Goal: Book appointment/travel/reservation

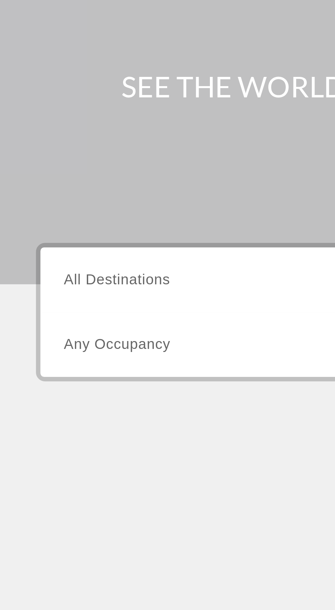
click at [59, 163] on span "All Destinations" at bounding box center [44, 162] width 40 height 6
click at [59, 163] on input "Destination All Destinations" at bounding box center [93, 163] width 138 height 8
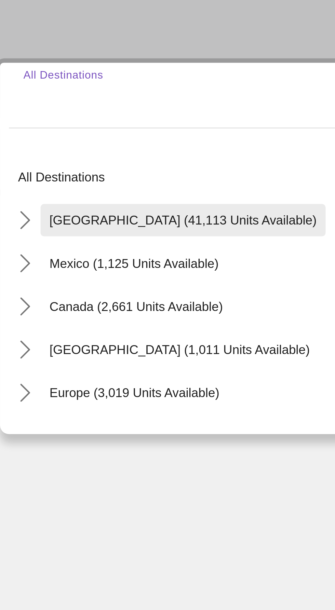
click at [88, 213] on span "Select destination: United States (41,113 units available)" at bounding box center [85, 210] width 108 height 16
type input "**********"
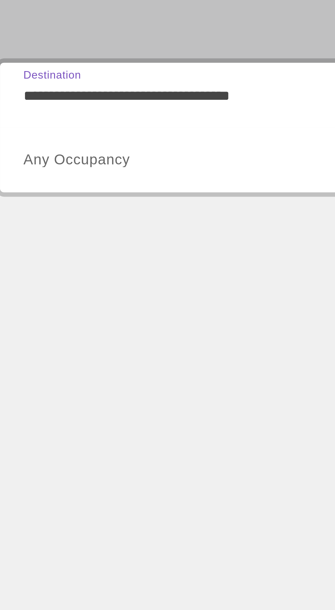
click at [74, 190] on span "Search widget" at bounding box center [91, 187] width 134 height 8
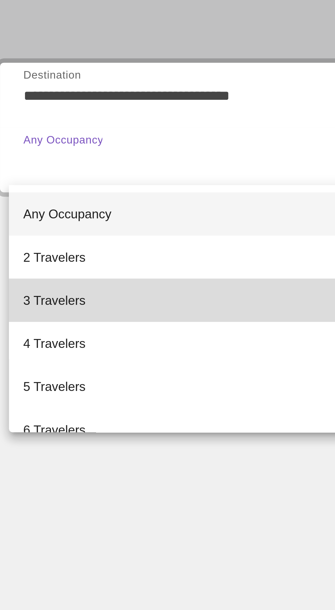
click at [60, 241] on mat-option "3 Travelers" at bounding box center [93, 240] width 149 height 16
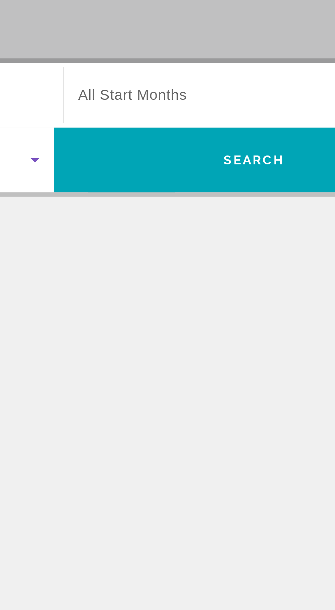
click at [217, 161] on span "All Start Months" at bounding box center [197, 162] width 41 height 6
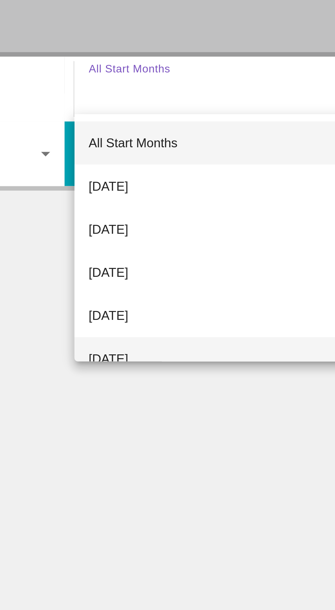
click at [209, 264] on mat-option "[DATE]" at bounding box center [245, 265] width 148 height 16
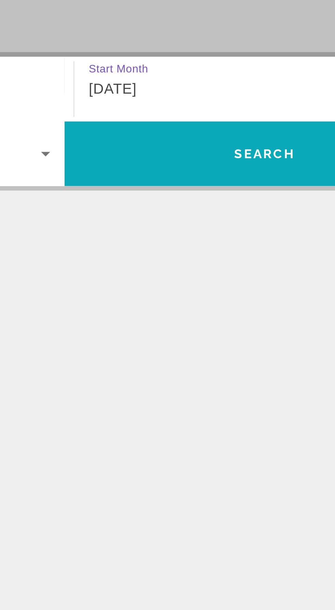
click at [227, 190] on span "Search" at bounding box center [244, 187] width 152 height 16
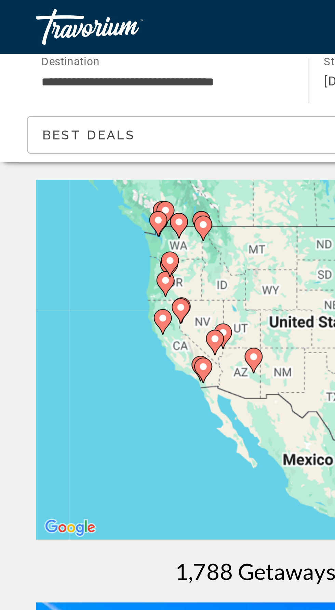
click at [51, 114] on div "To activate drag with keyboard, press Alt + Enter. Once in keyboard drag state,…" at bounding box center [168, 136] width 308 height 137
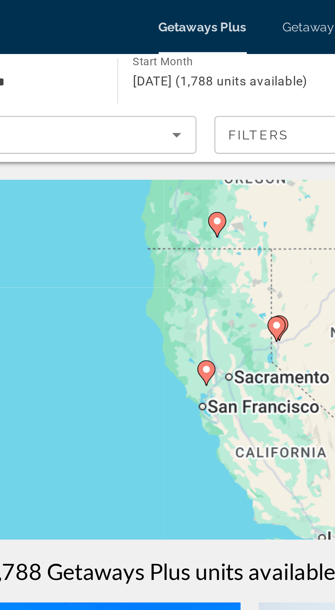
click at [151, 149] on div "To activate drag with keyboard, press Alt + Enter. Once in keyboard drag state,…" at bounding box center [168, 136] width 308 height 137
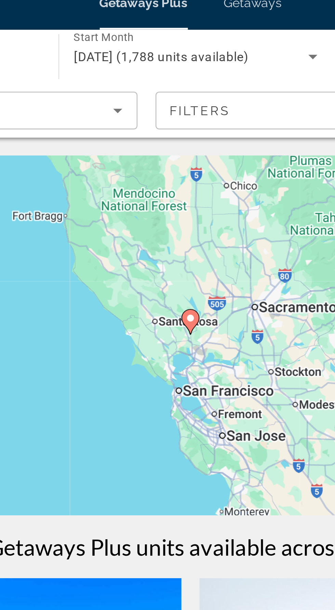
type input "**********"
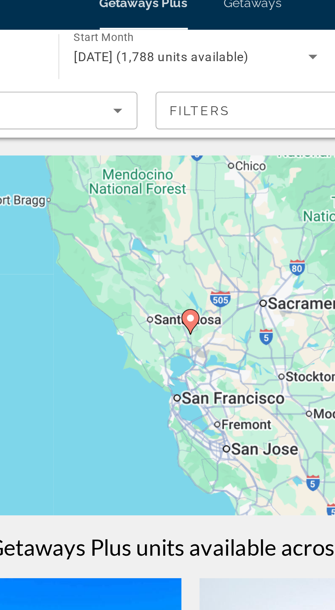
click at [170, 132] on gmp-advanced-marker "Main content" at bounding box center [167, 132] width 7 height 10
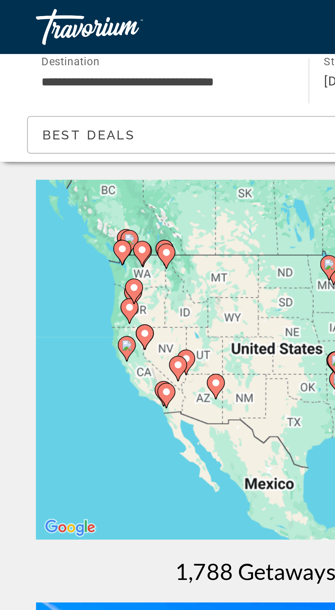
click at [31, 108] on div "To activate drag with keyboard, press Alt + Enter. Once in keyboard drag state,…" at bounding box center [168, 136] width 308 height 137
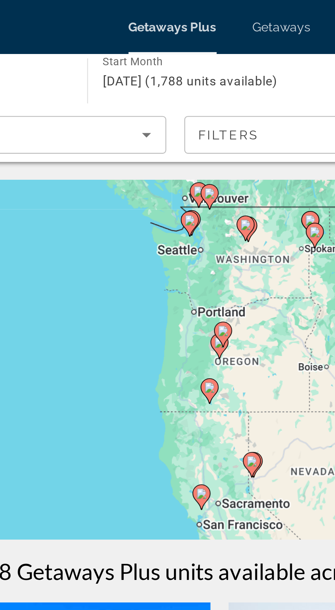
click at [168, 135] on gmp-advanced-marker "Main content" at bounding box center [167, 132] width 7 height 10
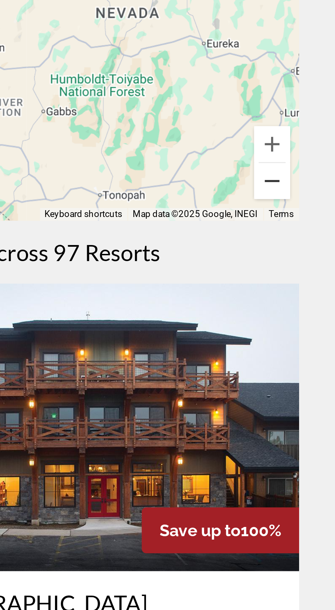
click at [316, 195] on button "Zoom out" at bounding box center [311, 190] width 14 height 14
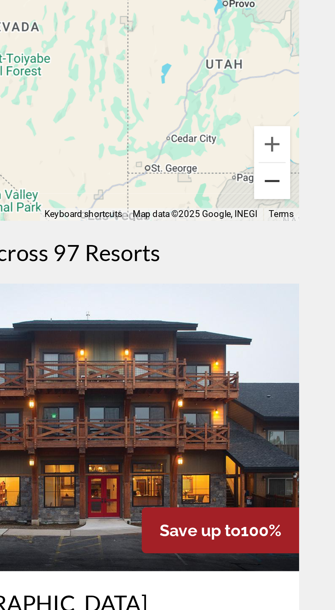
click at [315, 193] on button "Zoom out" at bounding box center [311, 190] width 14 height 14
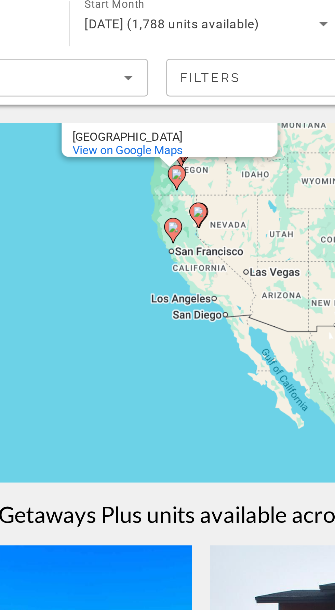
click at [174, 144] on div "To activate drag with keyboard, press Alt + Enter. Once in keyboard drag state,…" at bounding box center [168, 136] width 308 height 137
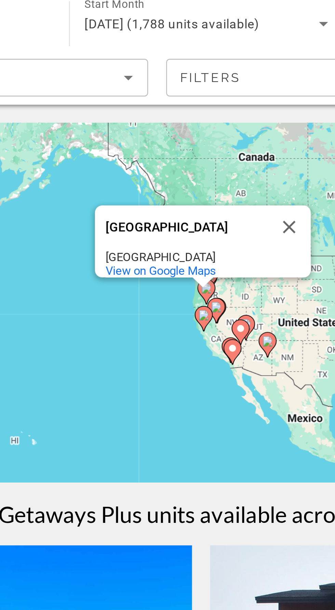
click at [182, 158] on div "To activate drag with keyboard, press Alt + Enter. Once in keyboard drag state,…" at bounding box center [168, 136] width 308 height 137
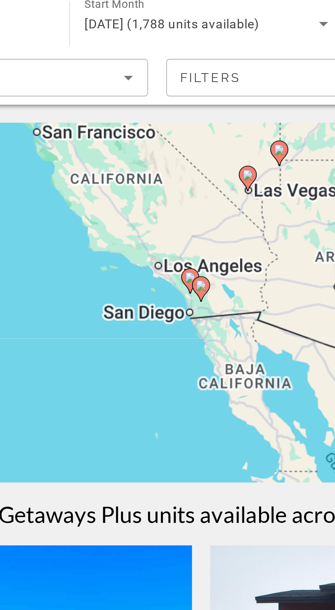
click at [168, 134] on icon "Main content" at bounding box center [167, 131] width 6 height 9
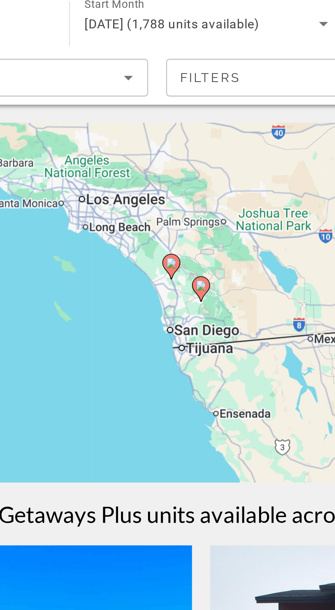
type input "**********"
click at [168, 134] on icon "Main content" at bounding box center [167, 131] width 6 height 9
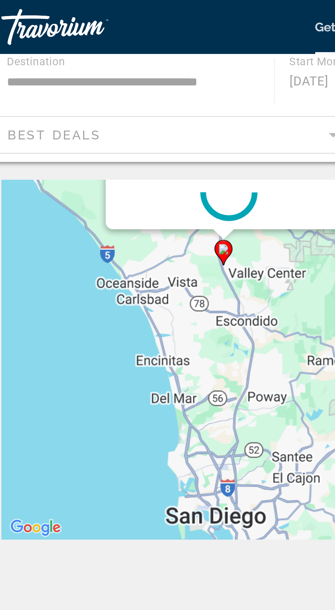
click at [95, 93] on div "To activate drag with keyboard, press Alt + Enter. Once in keyboard drag state,…" at bounding box center [168, 136] width 308 height 137
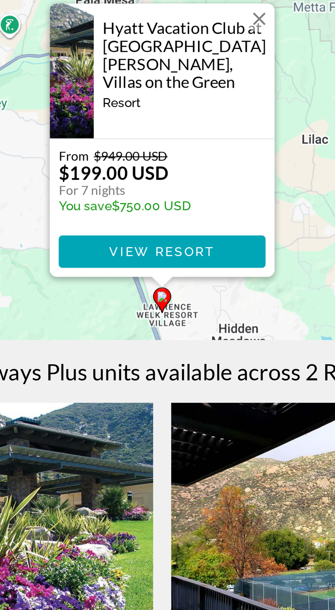
click at [205, 81] on button "Close" at bounding box center [204, 83] width 10 height 10
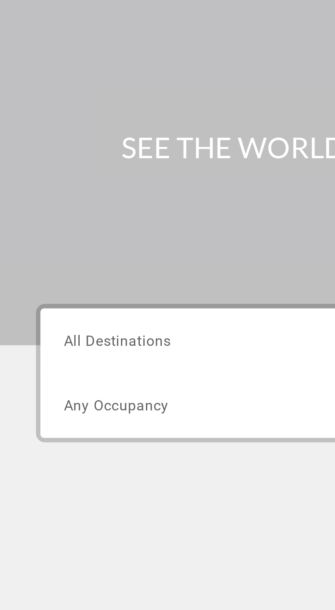
click at [79, 166] on input "Destination All Destinations" at bounding box center [93, 163] width 138 height 8
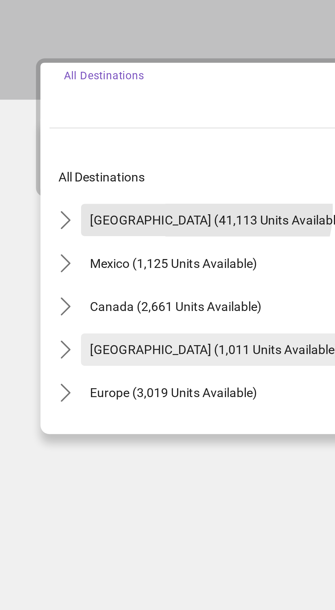
click at [78, 254] on span "Select destination: Caribbean & Atlantic Islands (1,011 units available)" at bounding box center [82, 259] width 102 height 16
type input "**********"
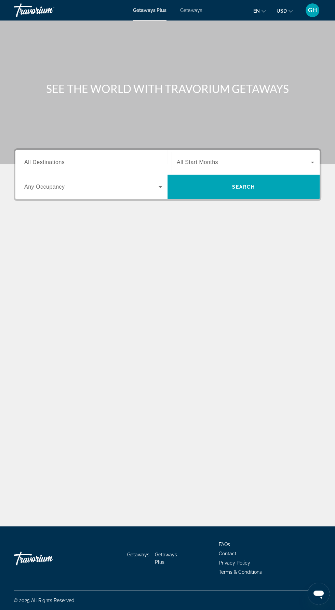
click at [91, 163] on input "Destination All Destinations" at bounding box center [93, 163] width 138 height 8
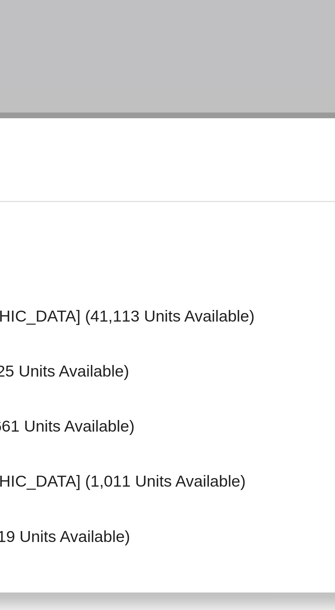
scroll to position [45, 0]
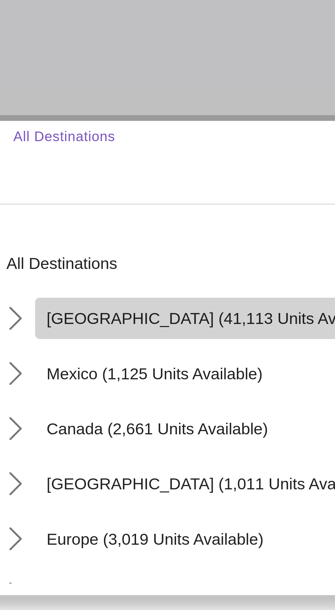
click at [79, 206] on span "[GEOGRAPHIC_DATA] (41,113 units available)" at bounding box center [85, 208] width 102 height 5
type input "**********"
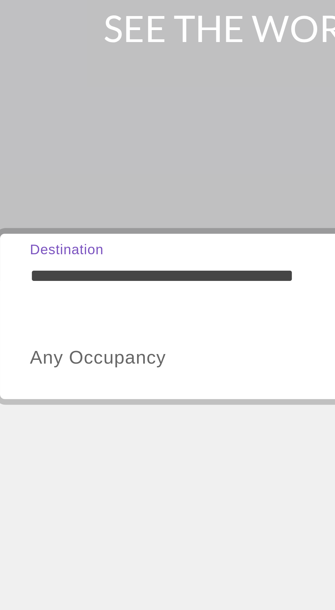
click at [65, 183] on span "Search widget" at bounding box center [91, 187] width 134 height 8
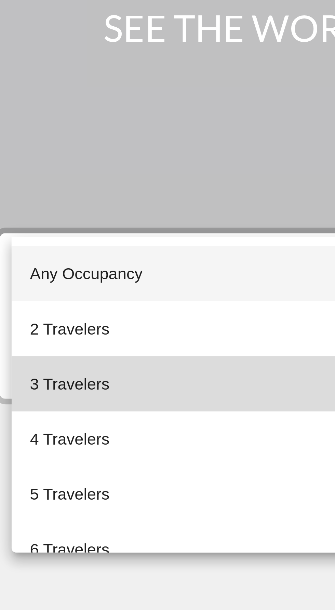
click at [61, 195] on mat-option "3 Travelers" at bounding box center [93, 195] width 149 height 16
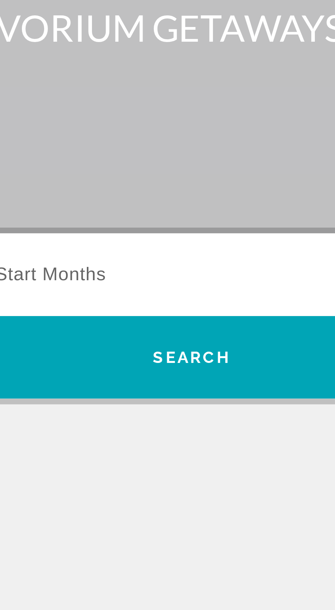
click at [224, 158] on span "Search widget" at bounding box center [244, 162] width 134 height 8
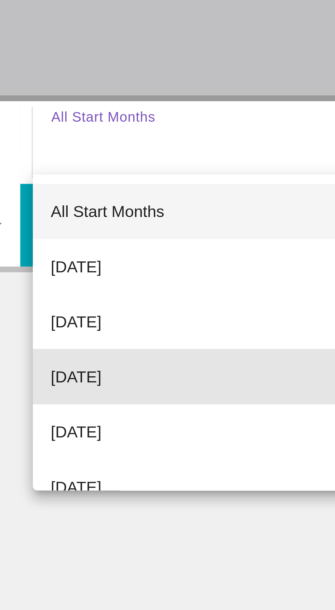
scroll to position [0, 0]
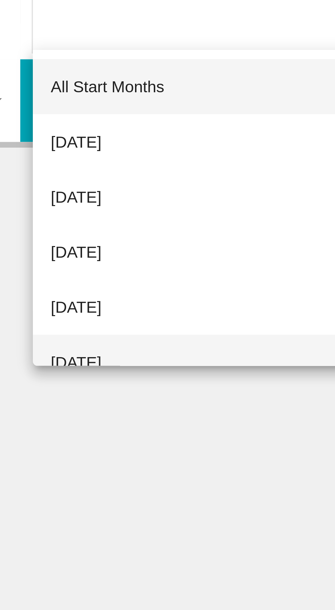
click at [192, 265] on span "[DATE]" at bounding box center [184, 265] width 15 height 8
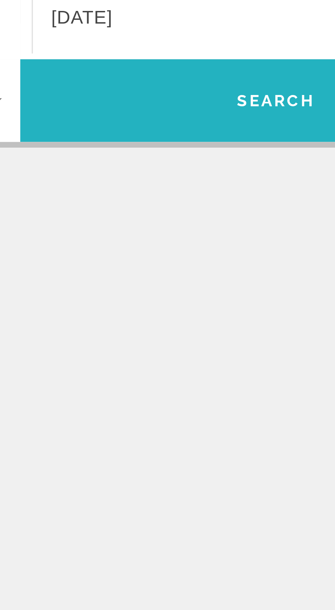
click at [228, 189] on span "Search" at bounding box center [244, 187] width 152 height 16
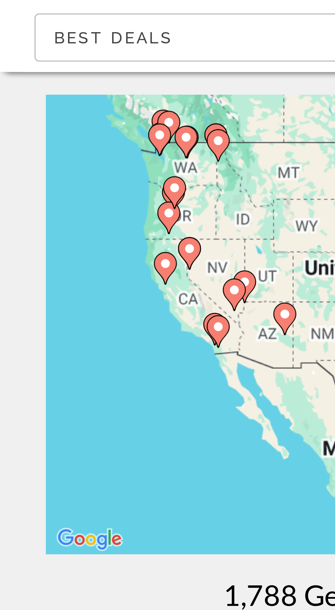
click at [27, 118] on div "To activate drag with keyboard, press Alt + Enter. Once in keyboard drag state,…" at bounding box center [168, 136] width 308 height 137
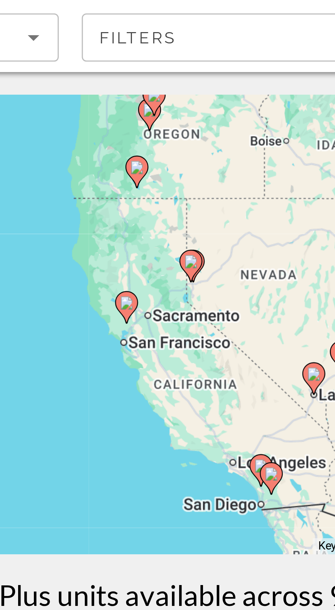
click at [208, 181] on div "To activate drag with keyboard, press Alt + Enter. Once in keyboard drag state,…" at bounding box center [168, 136] width 308 height 137
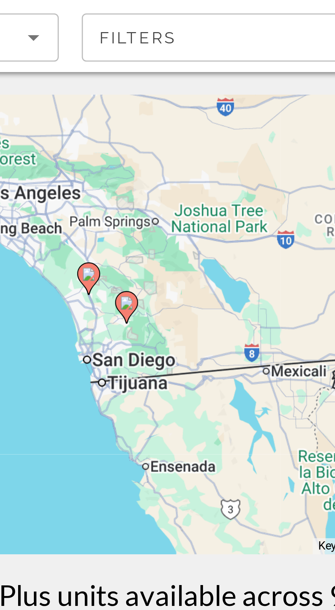
type input "**********"
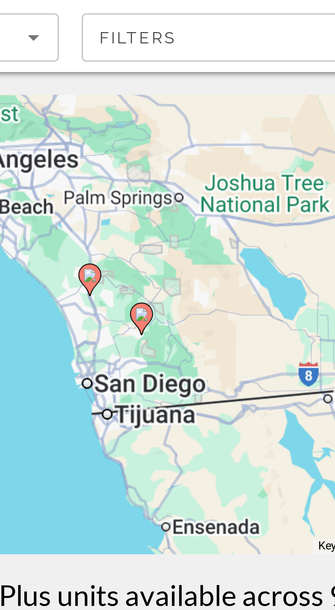
click at [156, 122] on image "Main content" at bounding box center [157, 122] width 4 height 4
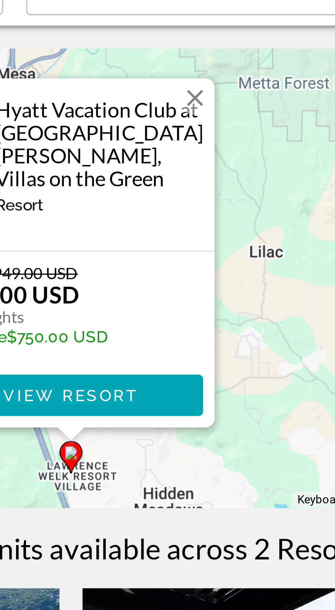
click at [205, 81] on button "Close" at bounding box center [204, 83] width 10 height 10
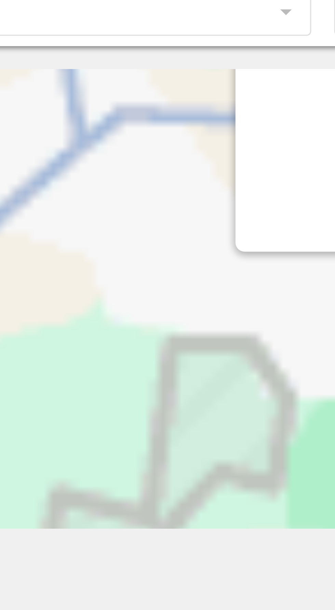
click at [125, 158] on div "To activate drag with keyboard, press Alt + Enter. Once in keyboard drag state,…" at bounding box center [168, 136] width 308 height 137
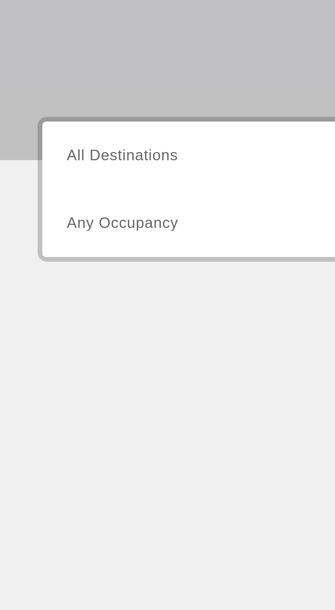
click at [58, 161] on span "All Destinations" at bounding box center [44, 162] width 40 height 6
click at [58, 161] on input "Destination All Destinations" at bounding box center [93, 163] width 138 height 8
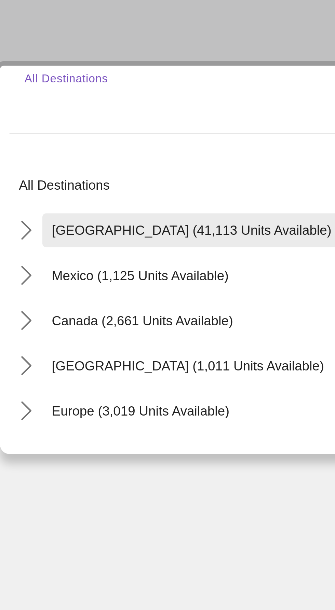
click at [85, 212] on span "[GEOGRAPHIC_DATA] (41,113 units available)" at bounding box center [85, 209] width 102 height 5
type input "**********"
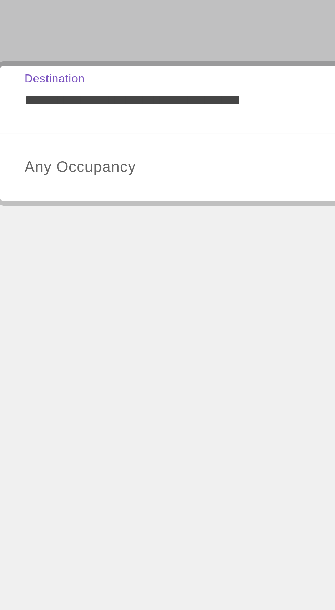
click at [73, 190] on span "Search widget" at bounding box center [91, 187] width 134 height 8
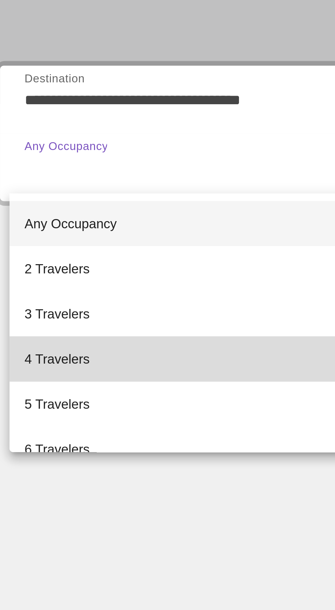
click at [55, 255] on mat-option "4 Travelers" at bounding box center [93, 257] width 149 height 16
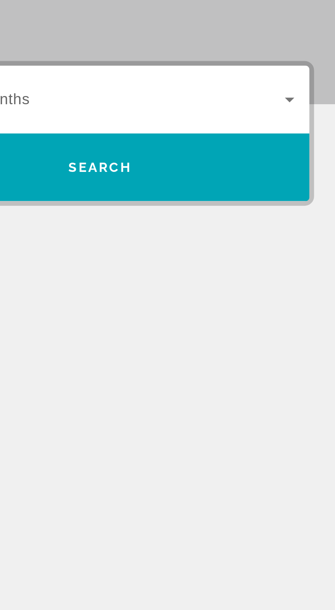
click at [270, 163] on span "Search widget" at bounding box center [244, 162] width 134 height 8
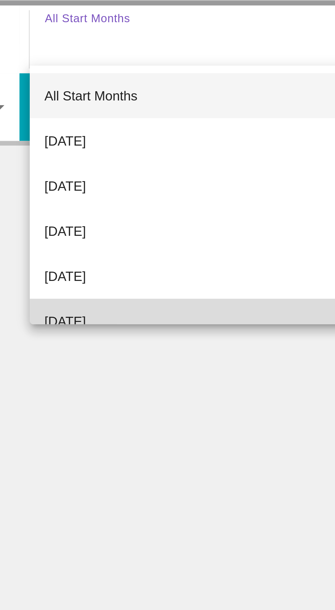
click at [192, 263] on span "[DATE]" at bounding box center [184, 265] width 15 height 8
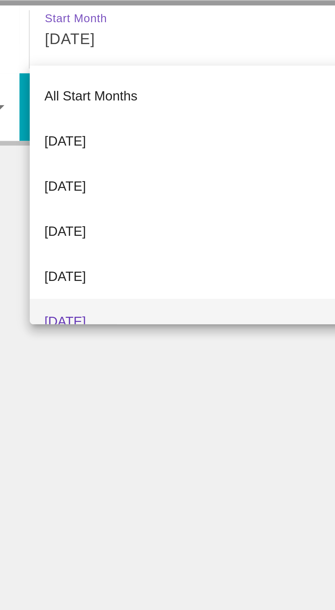
scroll to position [7, 0]
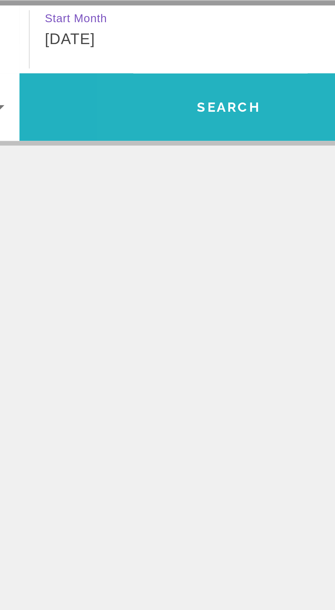
click at [242, 190] on span "Search" at bounding box center [244, 187] width 152 height 16
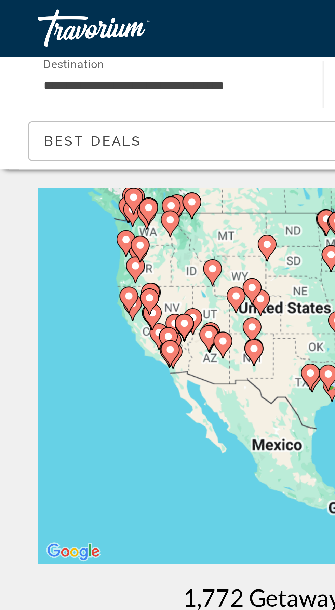
click at [50, 120] on div "To activate drag with keyboard, press Alt + Enter. Once in keyboard drag state,…" at bounding box center [168, 136] width 308 height 137
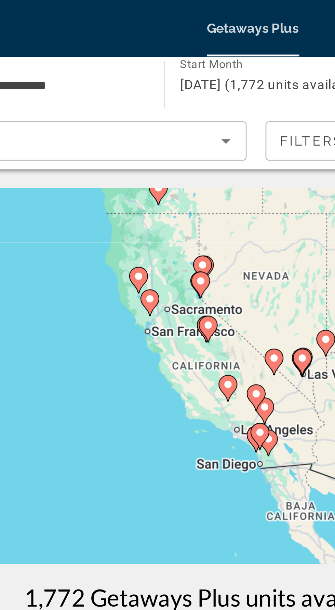
click at [141, 140] on div "To activate drag with keyboard, press Alt + Enter. Once in keyboard drag state,…" at bounding box center [168, 136] width 308 height 137
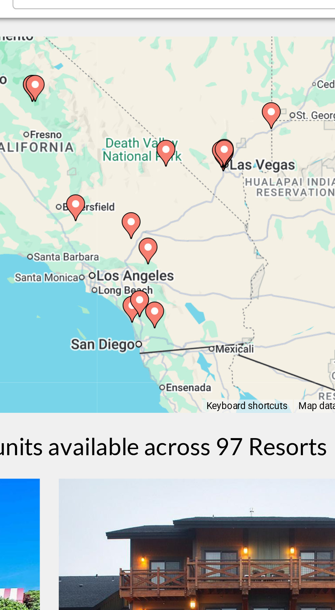
type input "**********"
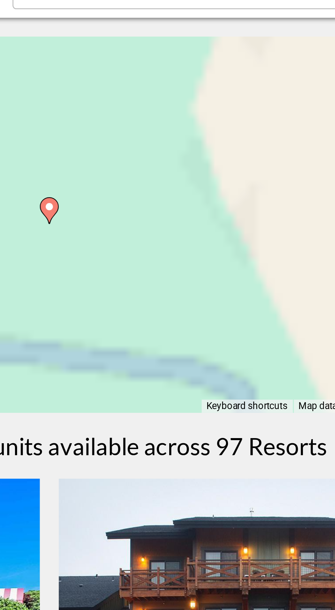
click at [205, 169] on div "To activate drag with keyboard, press Alt + Enter. Once in keyboard drag state,…" at bounding box center [168, 136] width 308 height 137
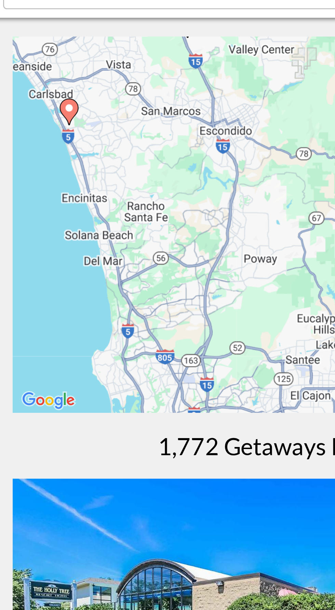
click at [34, 94] on div "To activate drag with keyboard, press Alt + Enter. Once in keyboard drag state,…" at bounding box center [168, 136] width 308 height 137
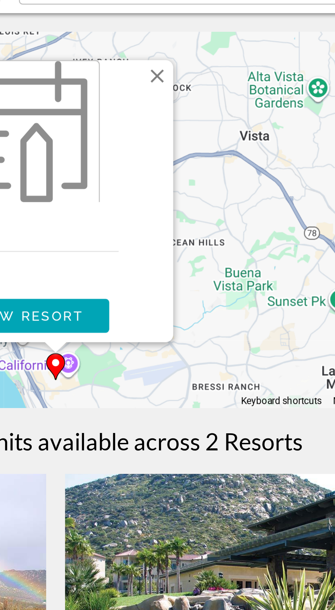
click at [203, 85] on button "Close" at bounding box center [204, 84] width 10 height 10
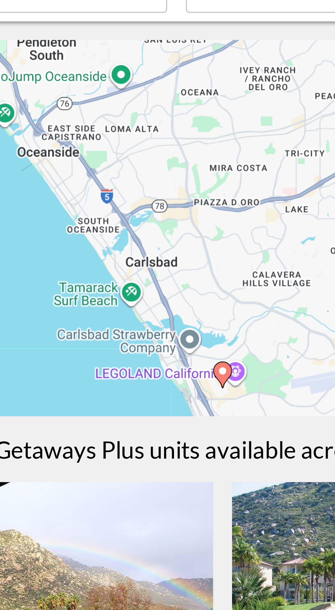
click at [167, 192] on icon "Main content" at bounding box center [167, 190] width 6 height 9
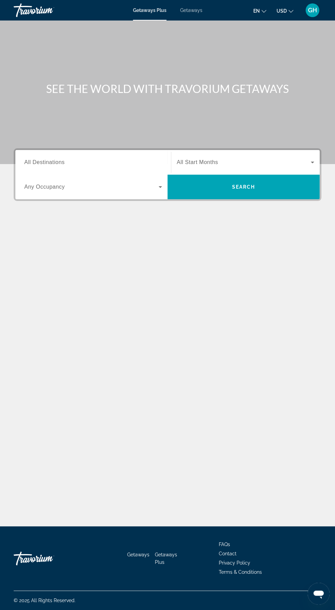
click at [97, 162] on input "Destination All Destinations" at bounding box center [93, 163] width 138 height 8
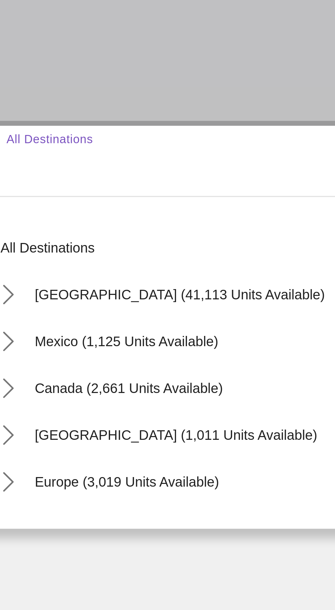
scroll to position [45, 0]
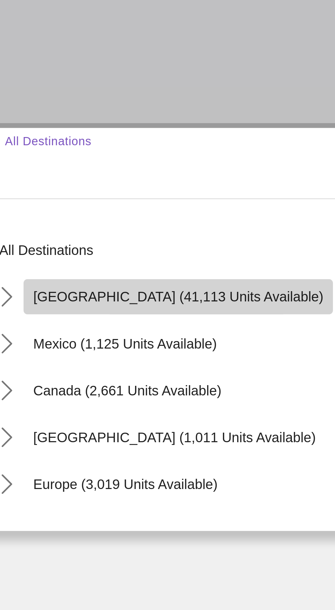
click at [86, 207] on span "[GEOGRAPHIC_DATA] (41,113 units available)" at bounding box center [85, 209] width 102 height 5
type input "**********"
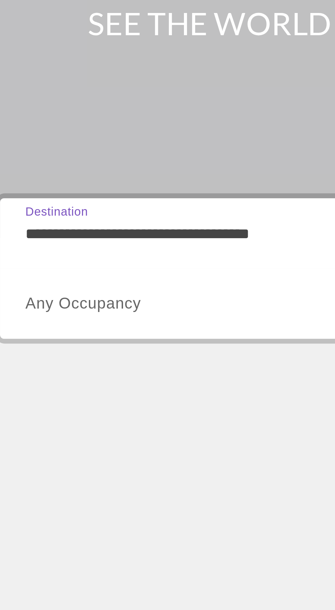
click at [65, 183] on span "Search widget" at bounding box center [91, 187] width 134 height 8
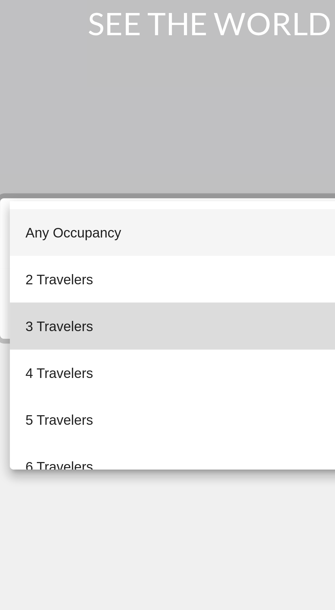
click at [52, 197] on mat-option "3 Travelers" at bounding box center [93, 195] width 149 height 16
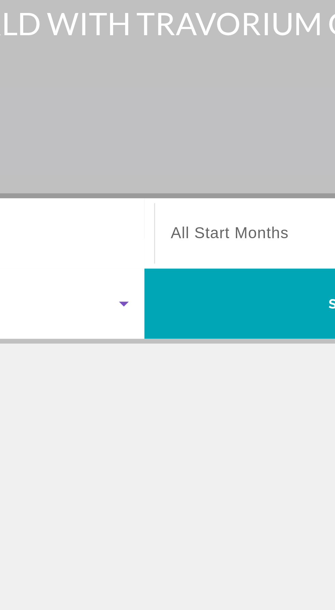
click at [207, 159] on span "All Start Months" at bounding box center [197, 162] width 41 height 6
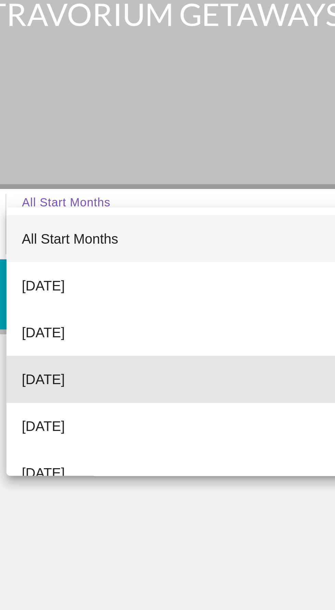
scroll to position [0, 0]
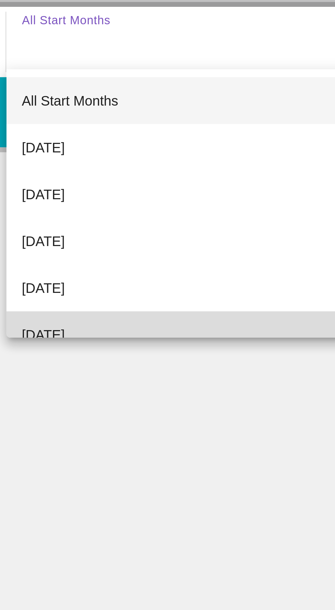
click at [210, 265] on mat-option "[DATE]" at bounding box center [245, 265] width 148 height 16
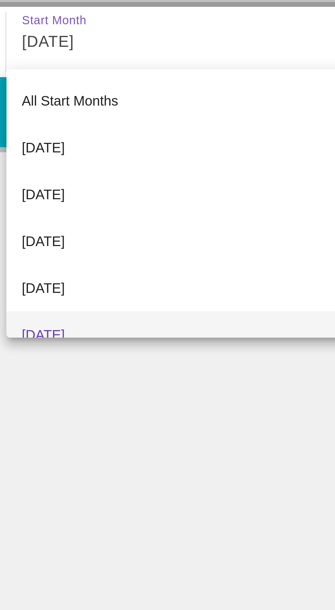
scroll to position [7, 0]
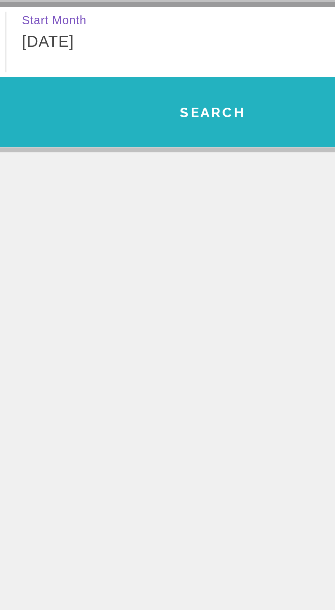
click at [253, 187] on span "Search" at bounding box center [243, 186] width 23 height 5
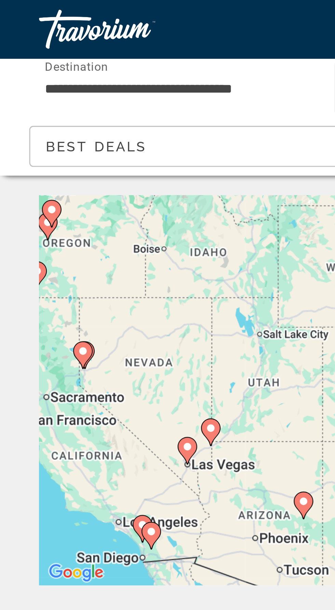
click at [53, 188] on div "To activate drag with keyboard, press Alt + Enter. Once in keyboard drag state,…" at bounding box center [168, 136] width 308 height 137
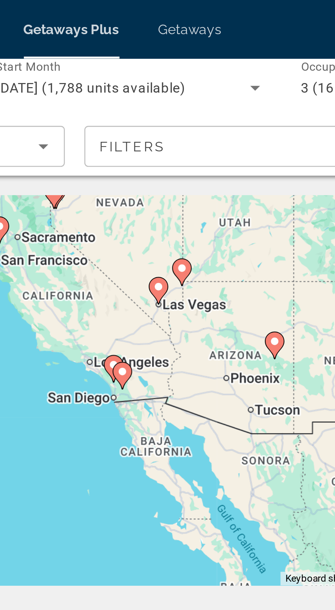
click at [167, 134] on icon "Main content" at bounding box center [167, 131] width 6 height 9
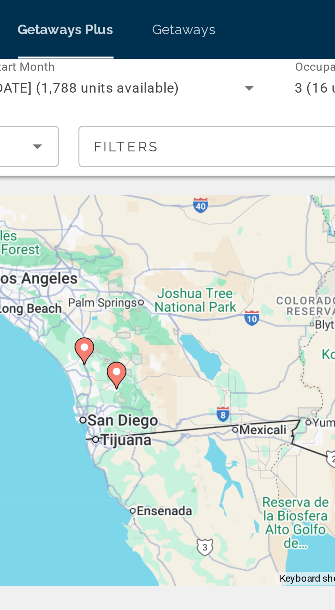
type input "**********"
click at [169, 134] on gmp-advanced-marker "Main content" at bounding box center [167, 132] width 7 height 10
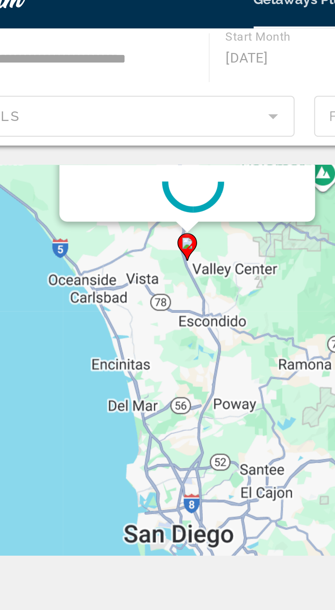
click at [107, 97] on icon "Main content" at bounding box center [110, 97] width 6 height 9
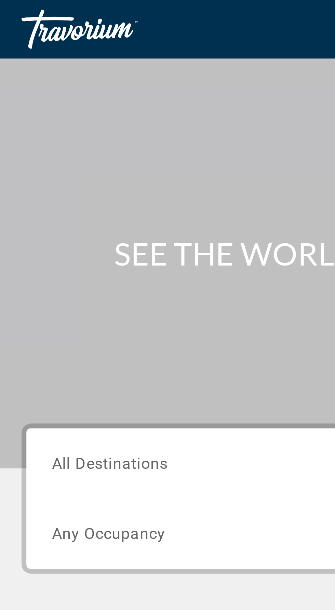
click at [71, 164] on input "Destination All Destinations" at bounding box center [93, 163] width 138 height 8
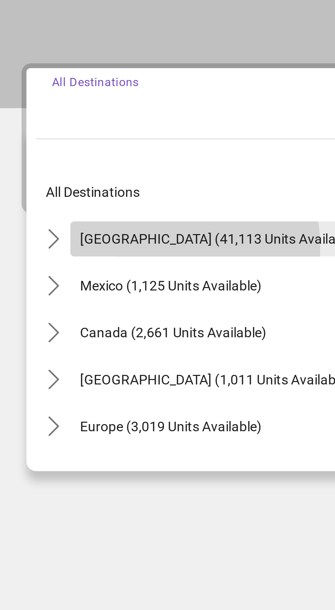
click at [67, 212] on span "Select destination: United States (41,113 units available)" at bounding box center [83, 210] width 104 height 16
type input "**********"
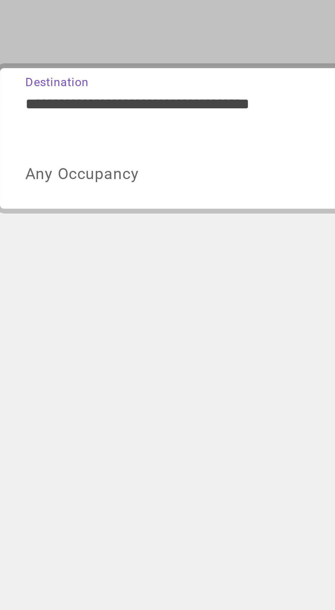
click at [70, 190] on span "Search widget" at bounding box center [91, 187] width 134 height 8
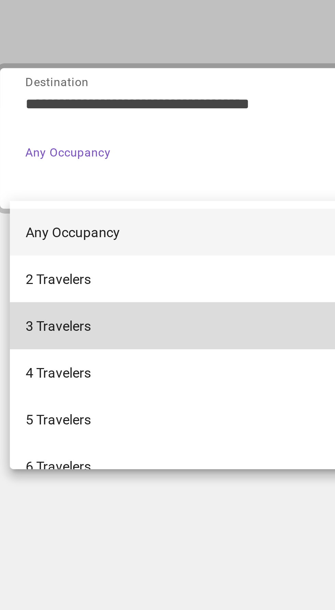
click at [60, 240] on mat-option "3 Travelers" at bounding box center [93, 240] width 149 height 16
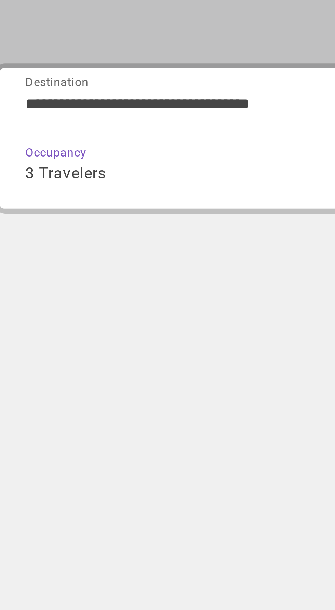
click at [68, 191] on div "3 Travelers" at bounding box center [91, 187] width 134 height 8
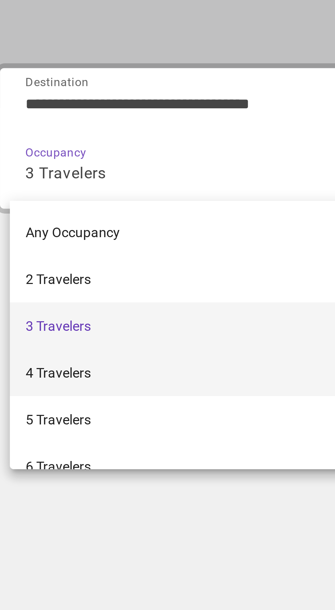
click at [58, 256] on mat-option "4 Travelers" at bounding box center [93, 257] width 149 height 16
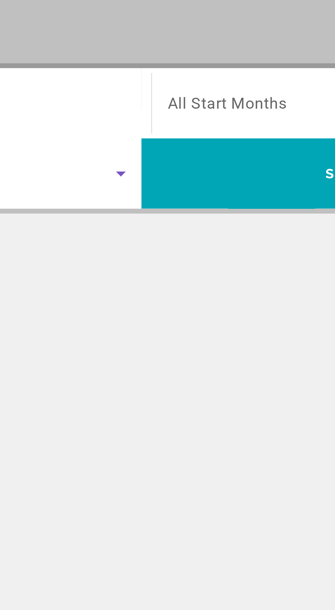
click at [202, 161] on span "All Start Months" at bounding box center [198, 162] width 42 height 6
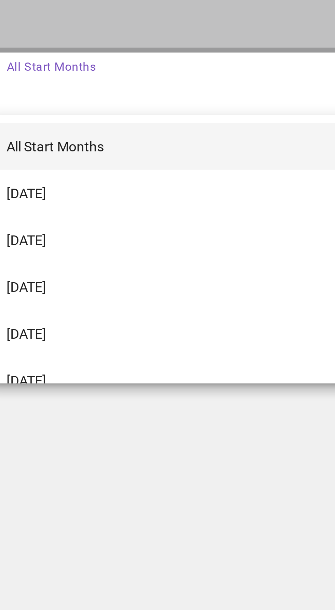
click at [207, 267] on div at bounding box center [167, 305] width 335 height 610
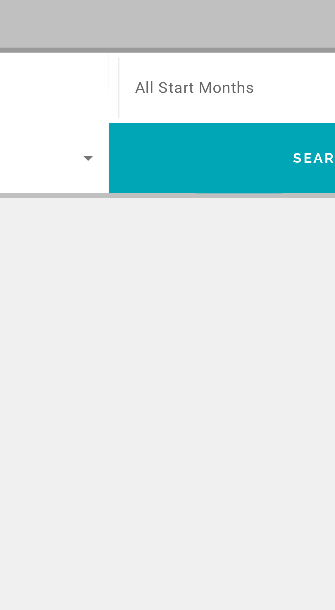
click at [207, 163] on span "All Start Months" at bounding box center [198, 162] width 42 height 6
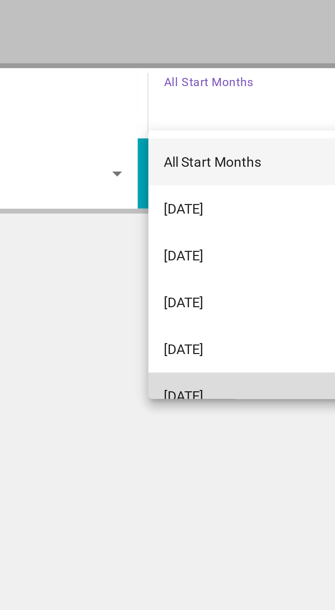
click at [191, 265] on span "February 2026" at bounding box center [184, 265] width 14 height 8
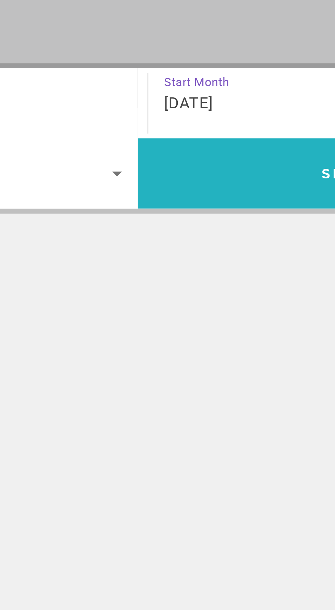
click at [210, 190] on span "Search" at bounding box center [244, 187] width 152 height 16
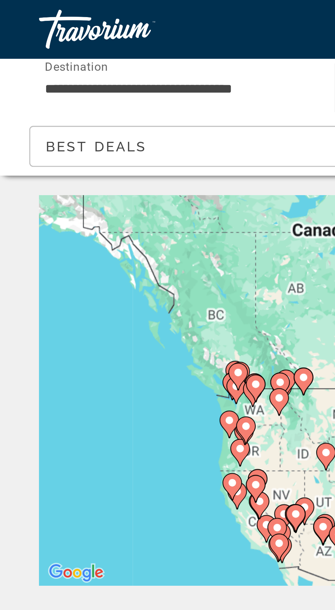
click at [71, 131] on div "To activate drag with keyboard, press Alt + Enter. Once in keyboard drag state,…" at bounding box center [168, 136] width 308 height 137
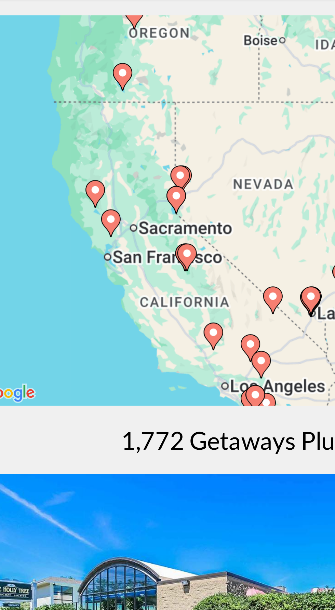
click at [91, 189] on div "To activate drag with keyboard, press Alt + Enter. Once in keyboard drag state,…" at bounding box center [168, 136] width 308 height 137
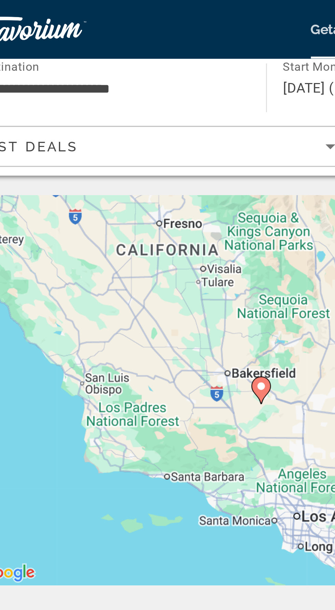
click at [115, 135] on div "To activate drag with keyboard, press Alt + Enter. Once in keyboard drag state,…" at bounding box center [168, 136] width 308 height 137
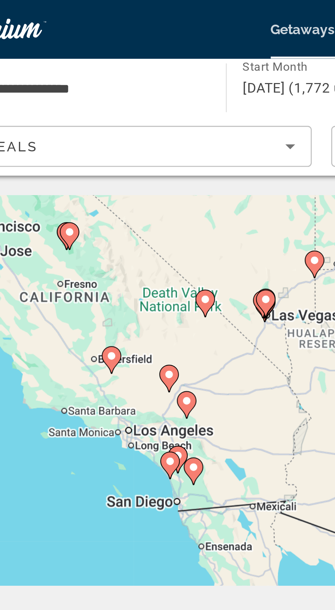
click at [108, 168] on div "To activate drag with keyboard, press Alt + Enter. Once in keyboard drag state,…" at bounding box center [168, 136] width 308 height 137
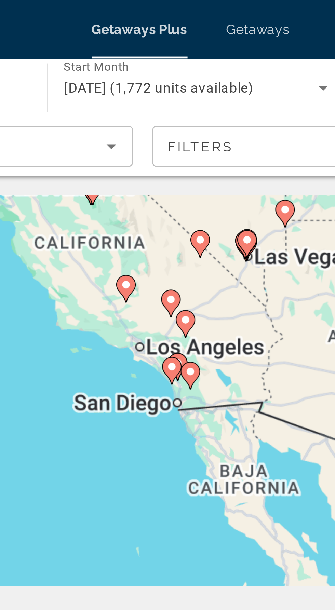
click at [168, 134] on icon "Main content" at bounding box center [167, 132] width 7 height 10
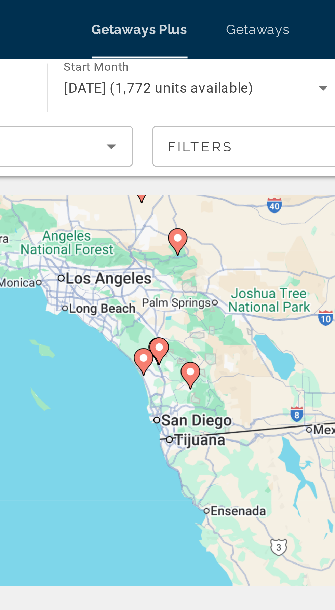
type input "**********"
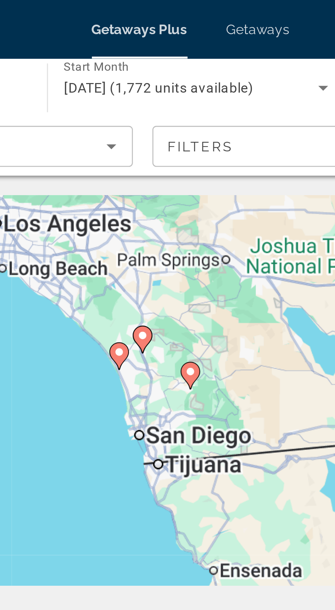
click at [167, 136] on gmp-advanced-marker "Main content" at bounding box center [167, 132] width 7 height 10
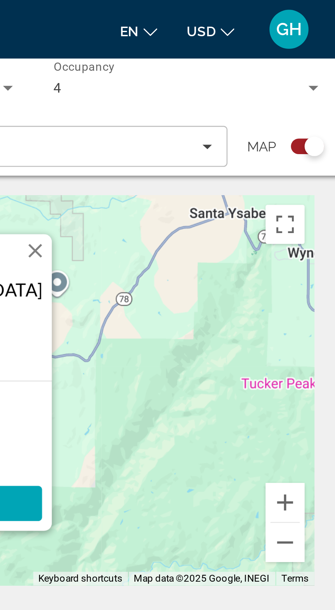
click at [321, 53] on div "Search widget" at bounding box center [321, 51] width 7 height 7
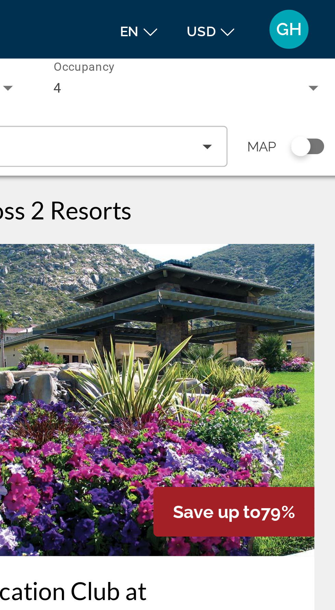
click at [320, 53] on div "Search widget" at bounding box center [319, 51] width 12 height 5
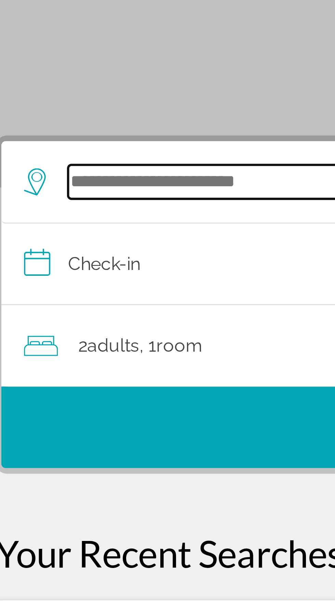
click at [72, 164] on input "Search hotel destination" at bounding box center [169, 162] width 267 height 10
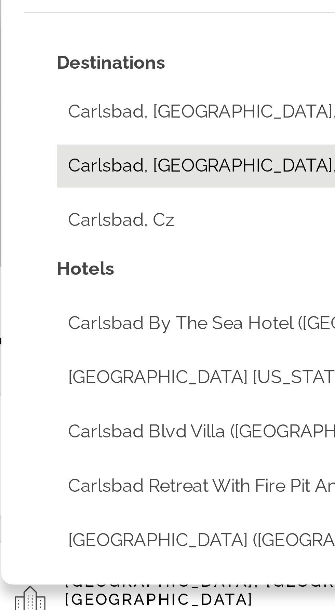
click at [101, 220] on button "Carlsbad, [GEOGRAPHIC_DATA], [GEOGRAPHIC_DATA], [GEOGRAPHIC_DATA]" at bounding box center [172, 219] width 281 height 13
type input "**********"
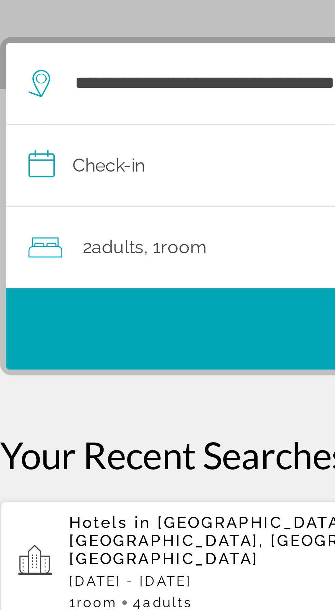
click at [70, 193] on input "**********" at bounding box center [168, 188] width 307 height 26
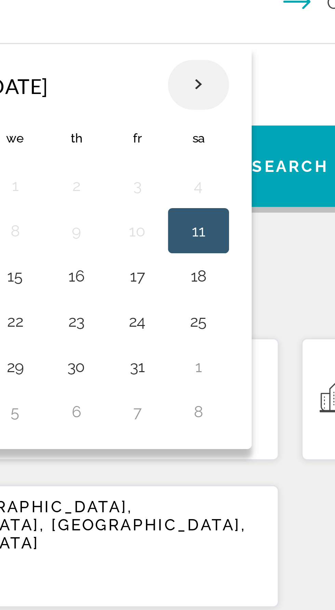
click at [140, 213] on th "Next month" at bounding box center [140, 212] width 18 height 15
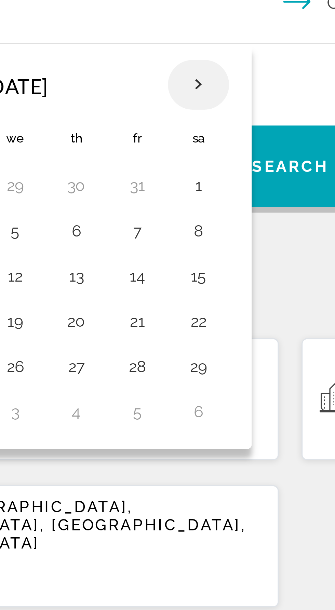
click at [140, 214] on th "Next month" at bounding box center [140, 212] width 18 height 15
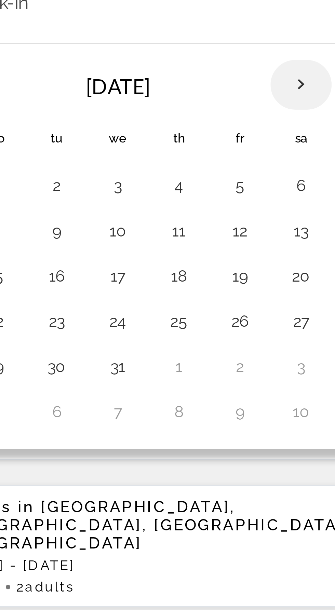
click at [139, 214] on th "Next month" at bounding box center [140, 212] width 18 height 15
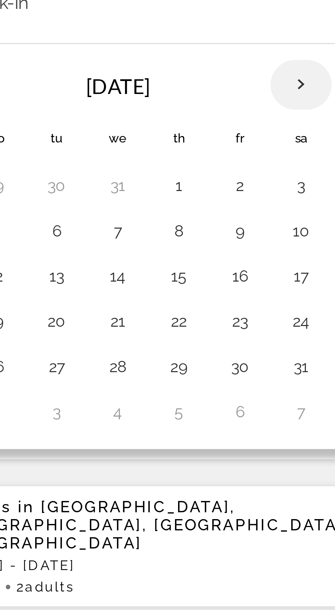
click at [139, 213] on th "Next month" at bounding box center [140, 212] width 18 height 15
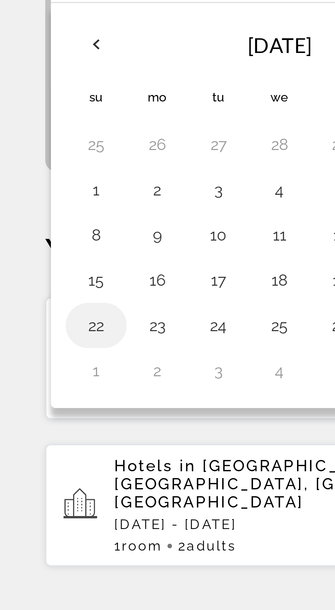
click at [30, 298] on button "22" at bounding box center [29, 297] width 11 height 10
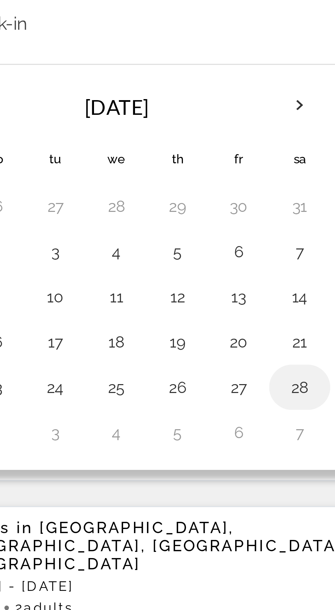
click at [135, 297] on button "28" at bounding box center [139, 297] width 11 height 10
type input "**********"
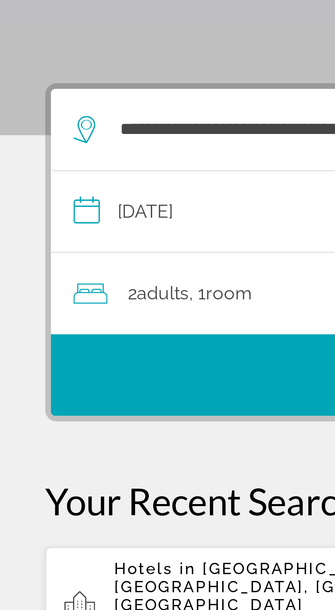
click at [64, 213] on span ", 1 Room rooms" at bounding box center [66, 212] width 19 height 10
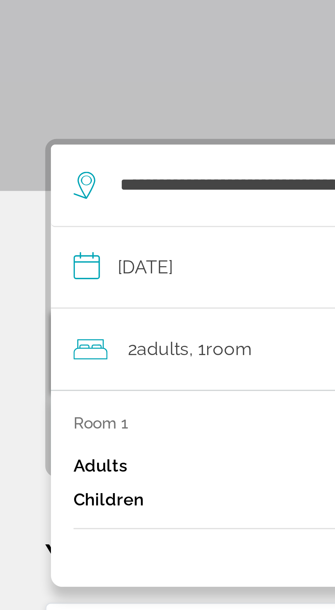
click at [34, 239] on div "Room 1 Adults 2 Children 0" at bounding box center [167, 247] width 291 height 31
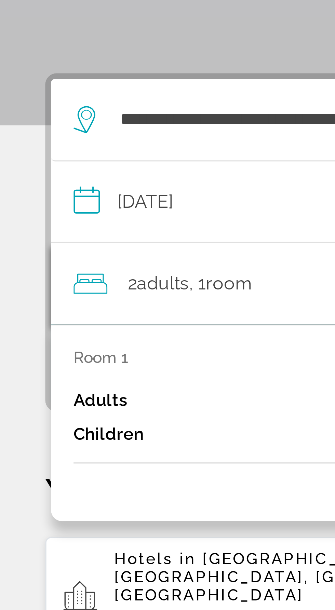
click at [39, 245] on div "Adults 2" at bounding box center [167, 247] width 291 height 10
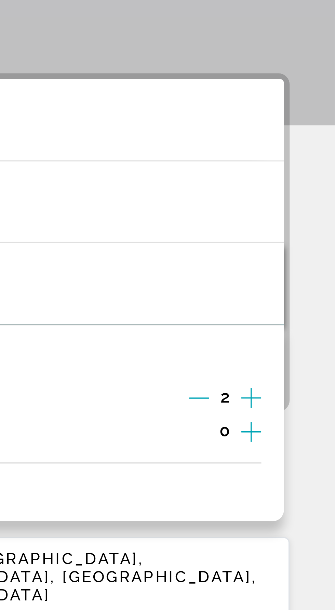
click at [310, 246] on icon "Increment adults" at bounding box center [310, 246] width 6 height 8
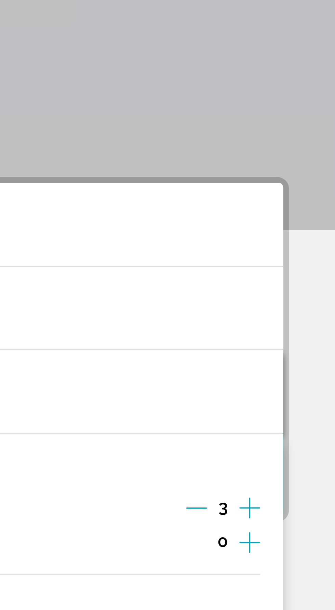
click at [331, 223] on div "**********" at bounding box center [167, 344] width 335 height 393
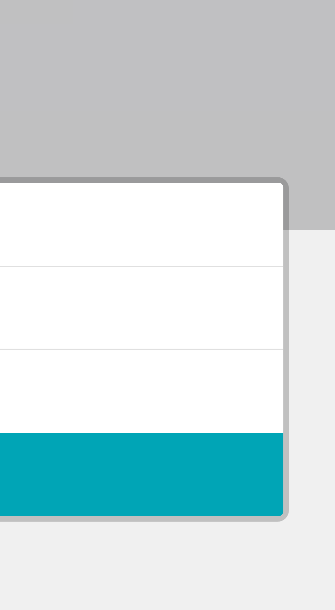
click at [328, 226] on div "**********" at bounding box center [167, 344] width 335 height 393
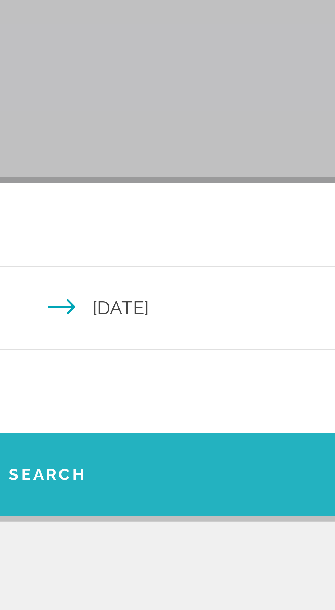
click at [210, 238] on span "Search" at bounding box center [167, 236] width 304 height 16
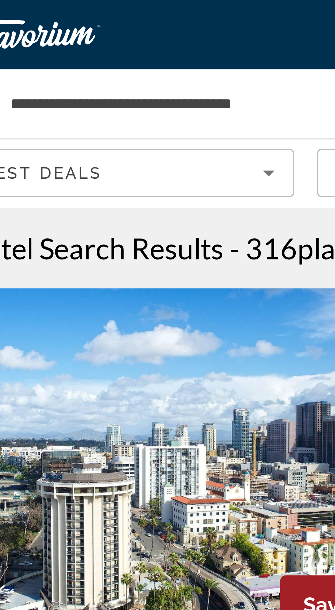
click at [103, 52] on icon "Sort by" at bounding box center [104, 51] width 8 height 8
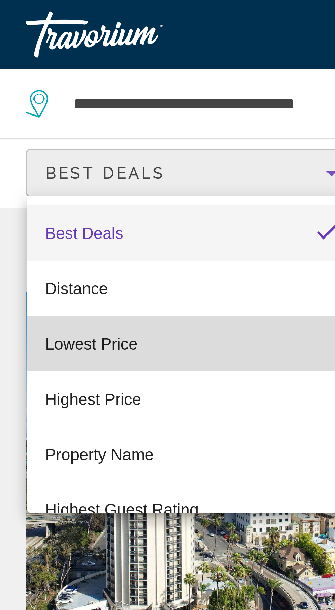
click at [66, 102] on mat-option "Lowest Price" at bounding box center [62, 102] width 97 height 16
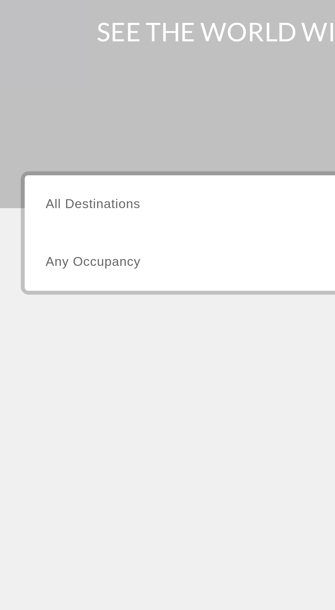
click at [64, 166] on div "Destination All Destinations" at bounding box center [93, 162] width 138 height 19
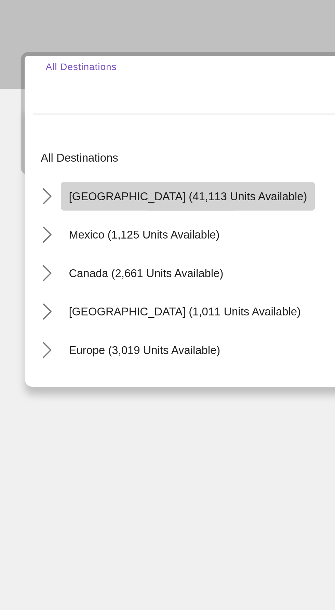
click at [86, 211] on span "[GEOGRAPHIC_DATA] (41,113 units available)" at bounding box center [85, 209] width 102 height 5
type input "**********"
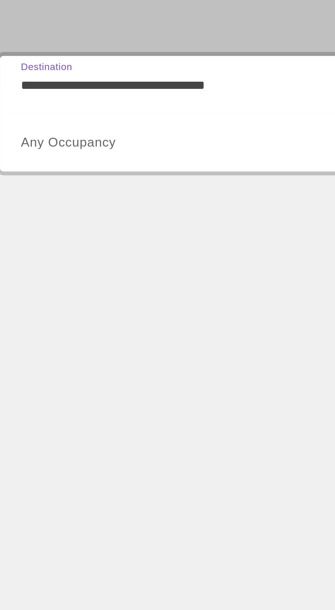
click at [93, 189] on span "Search widget" at bounding box center [91, 187] width 134 height 8
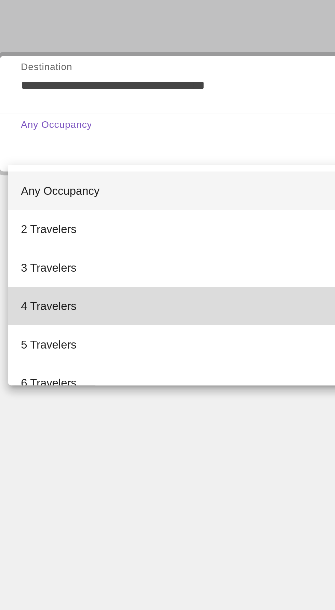
click at [67, 256] on mat-option "4 Travelers" at bounding box center [93, 257] width 149 height 16
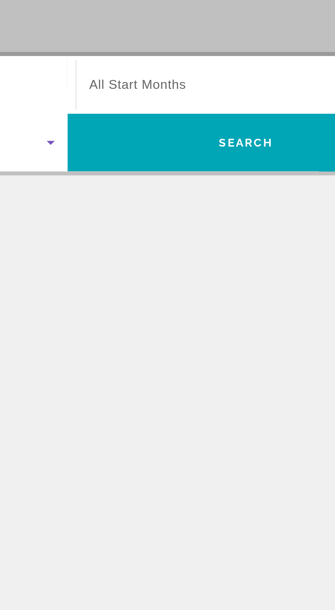
click at [235, 165] on span "Search widget" at bounding box center [244, 162] width 134 height 8
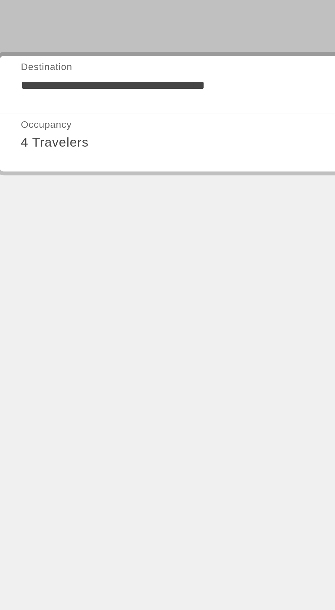
click at [109, 167] on div at bounding box center [167, 305] width 335 height 610
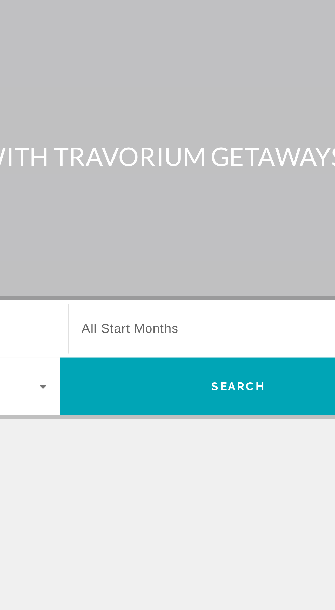
click at [217, 160] on span "All Start Months" at bounding box center [197, 162] width 41 height 6
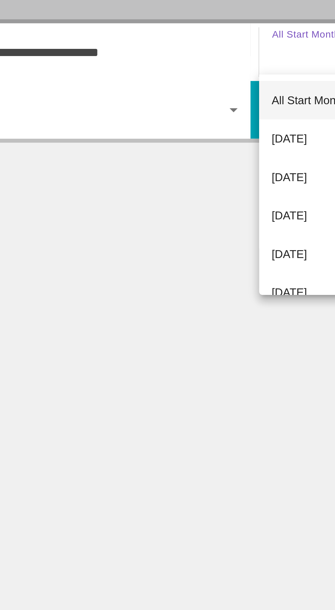
click at [194, 267] on div at bounding box center [167, 305] width 335 height 610
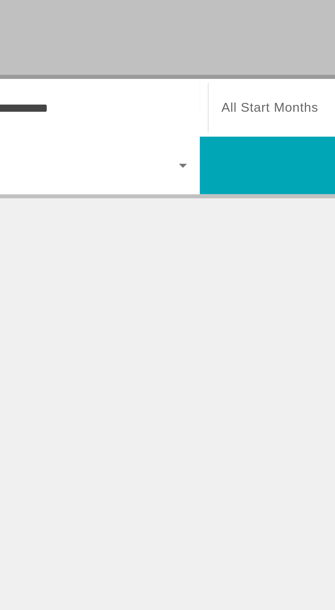
click at [203, 164] on span "All Start Months" at bounding box center [197, 162] width 41 height 6
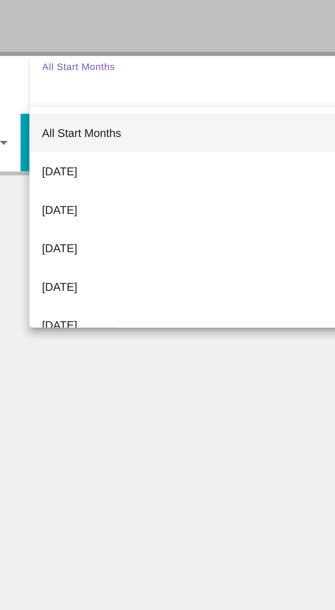
click at [199, 267] on div at bounding box center [167, 305] width 335 height 610
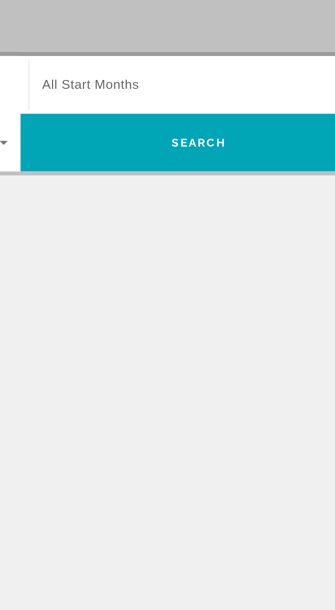
click at [225, 159] on span "Search widget" at bounding box center [244, 162] width 134 height 8
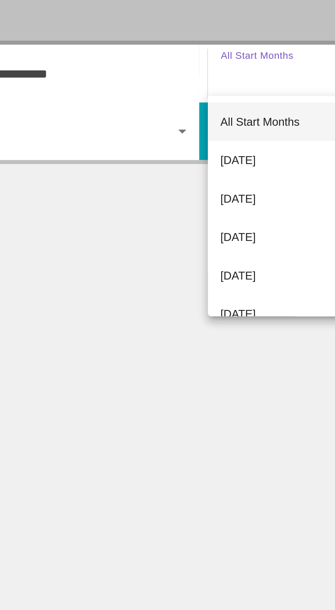
click at [196, 267] on div at bounding box center [167, 305] width 335 height 610
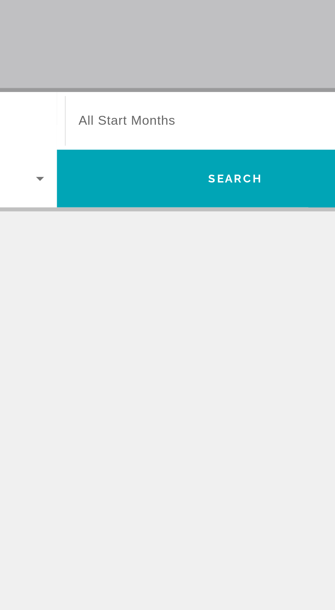
click at [240, 164] on span "Search widget" at bounding box center [244, 162] width 134 height 8
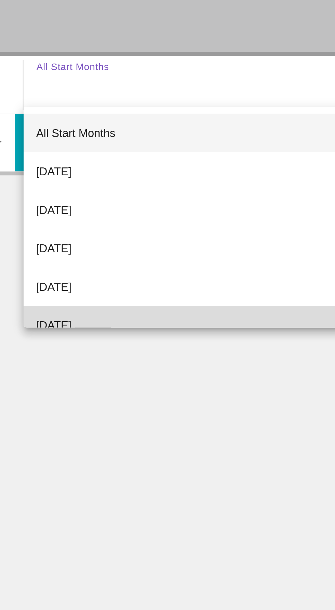
click at [192, 265] on span "[DATE]" at bounding box center [184, 265] width 15 height 8
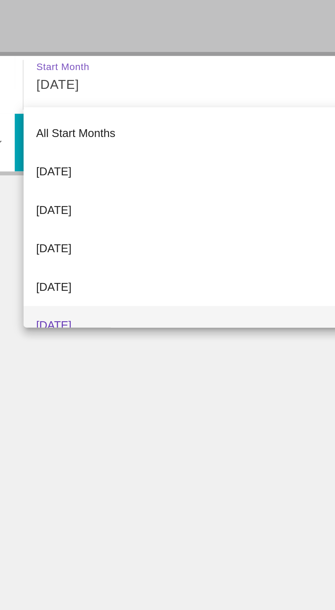
scroll to position [7, 0]
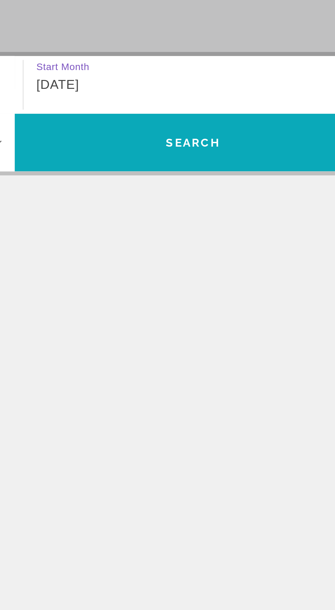
click at [260, 190] on span "Search" at bounding box center [244, 187] width 152 height 16
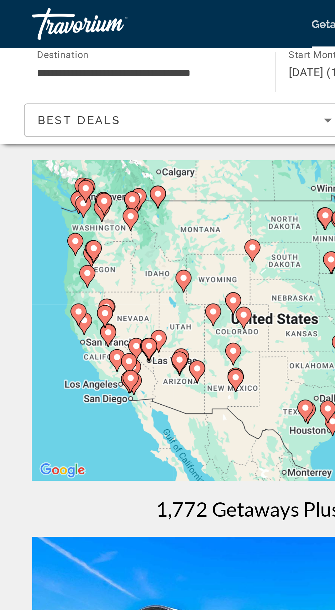
click at [54, 161] on div "To activate drag with keyboard, press Alt + Enter. Once in keyboard drag state,…" at bounding box center [168, 136] width 308 height 137
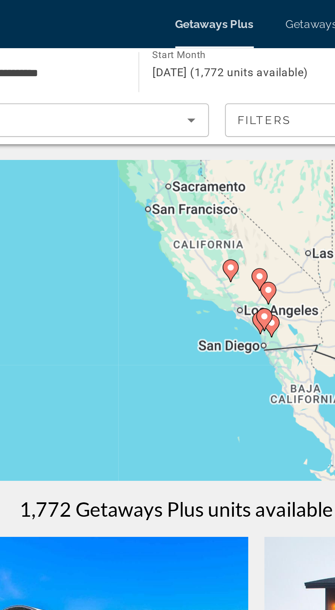
click at [156, 113] on div "To activate drag with keyboard, press Alt + Enter. Once in keyboard drag state,…" at bounding box center [168, 136] width 308 height 137
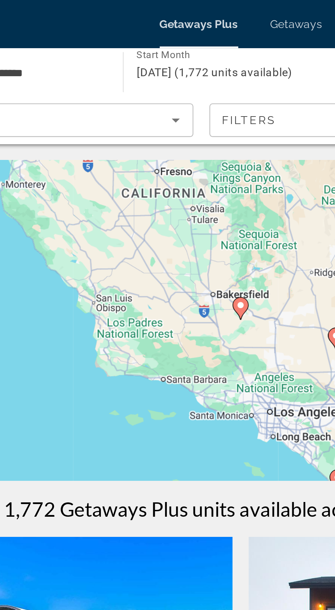
type input "**********"
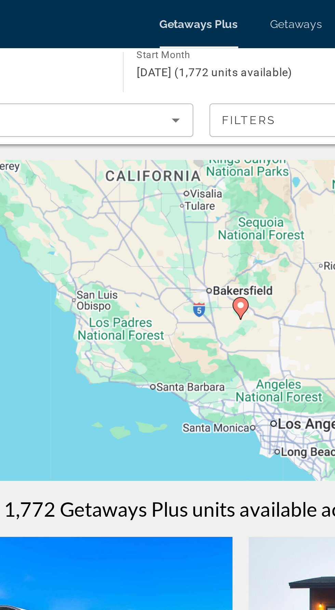
click at [169, 131] on image "Main content" at bounding box center [168, 130] width 4 height 4
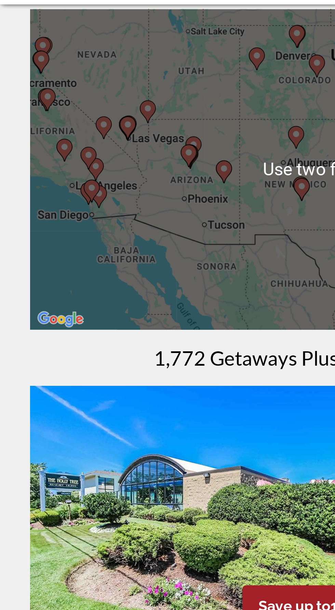
scroll to position [5, 0]
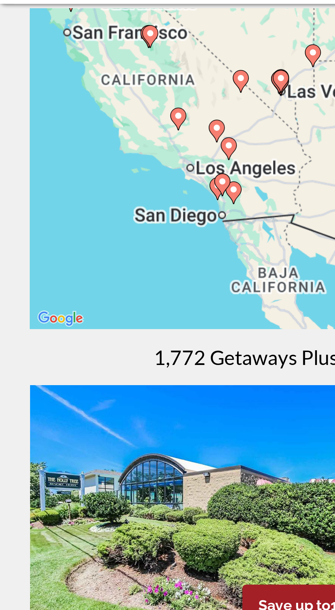
click at [52, 150] on div "To activate drag with keyboard, press Alt + Enter. Once in keyboard drag state,…" at bounding box center [168, 132] width 308 height 137
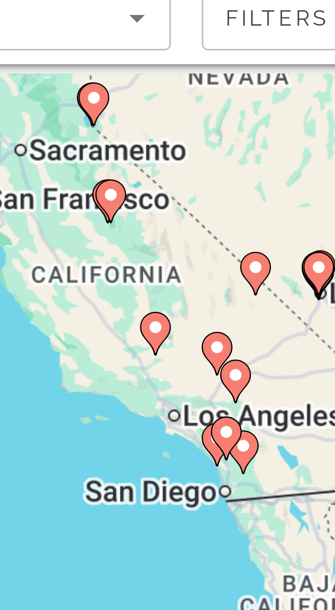
click at [163, 134] on icon "Main content" at bounding box center [162, 132] width 6 height 9
type input "**********"
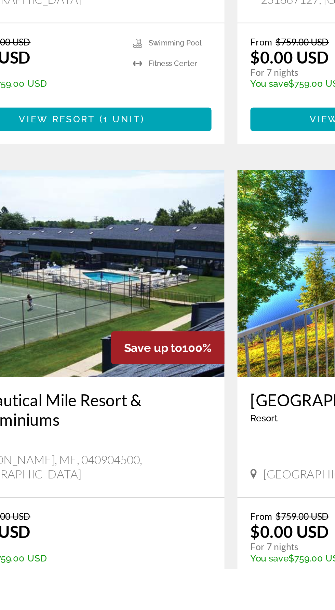
scroll to position [563, 0]
